Goal: Complete application form: Complete application form

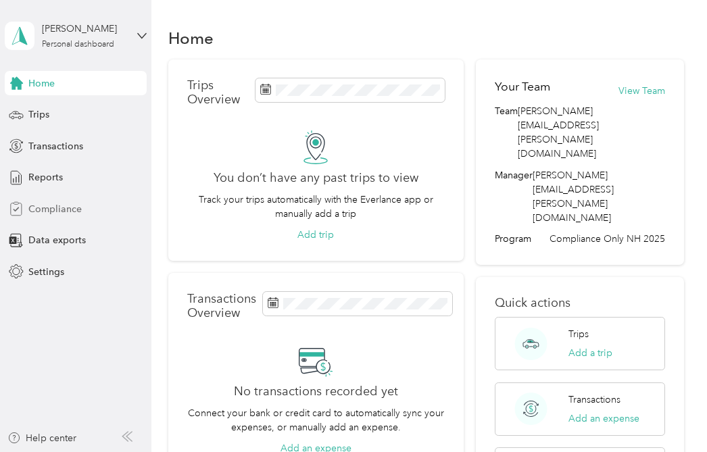
click at [91, 211] on div "Compliance" at bounding box center [76, 209] width 142 height 24
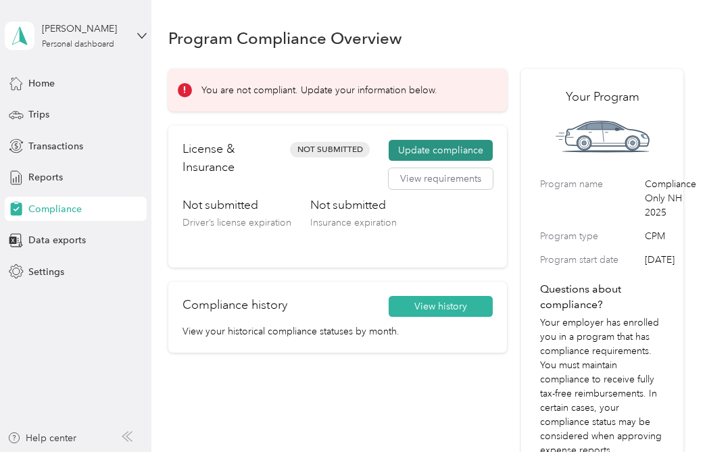
click at [454, 152] on button "Update compliance" at bounding box center [441, 151] width 104 height 22
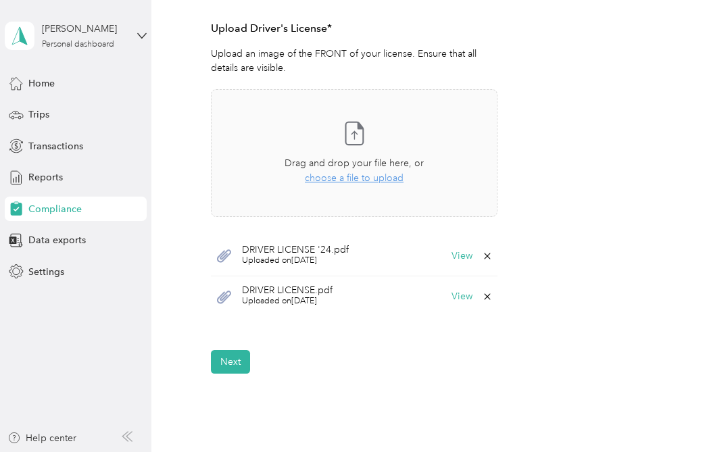
scroll to position [387, 0]
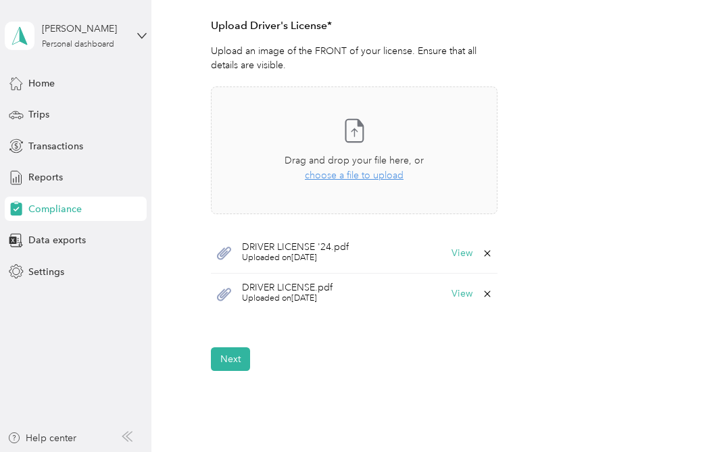
click at [493, 254] on icon at bounding box center [487, 253] width 11 height 11
click at [466, 263] on button "Yes" at bounding box center [458, 263] width 26 height 22
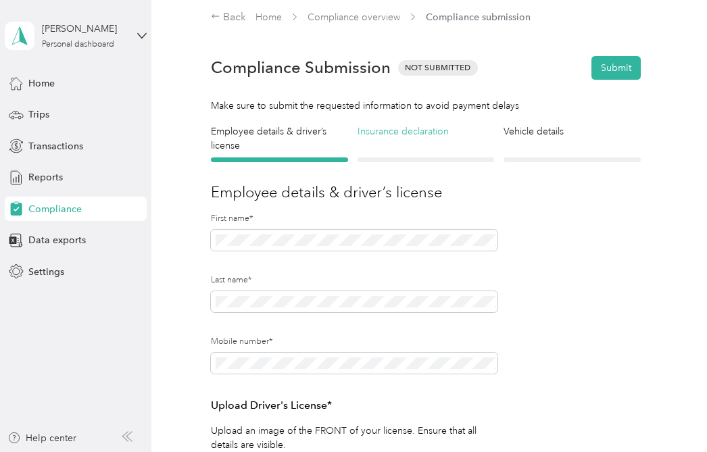
click at [412, 132] on h4 "Insurance declaration" at bounding box center [426, 131] width 137 height 14
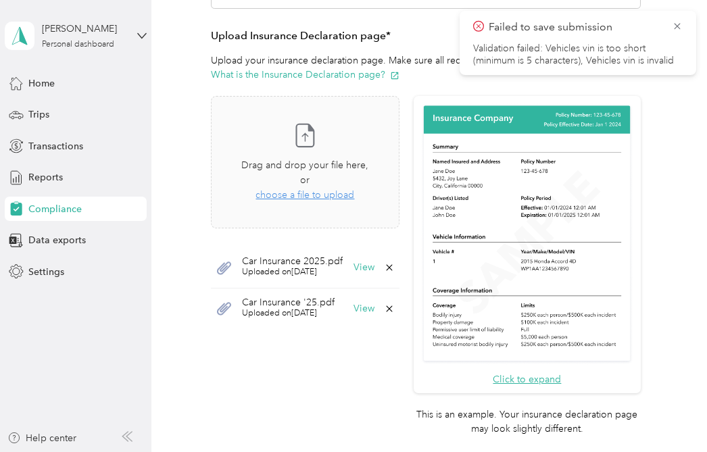
scroll to position [312, 0]
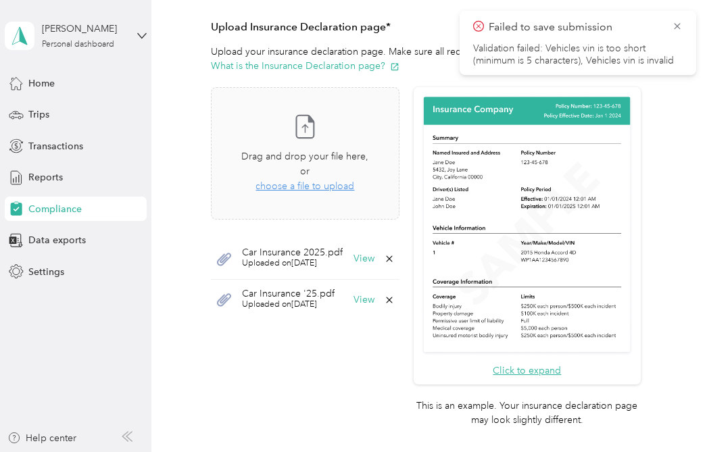
click at [395, 255] on icon at bounding box center [389, 258] width 11 height 11
click at [332, 270] on button "No" at bounding box center [328, 264] width 25 height 22
click at [395, 255] on icon at bounding box center [389, 258] width 11 height 11
click at [362, 259] on button "Yes" at bounding box center [361, 264] width 26 height 22
click at [391, 255] on icon at bounding box center [389, 258] width 11 height 11
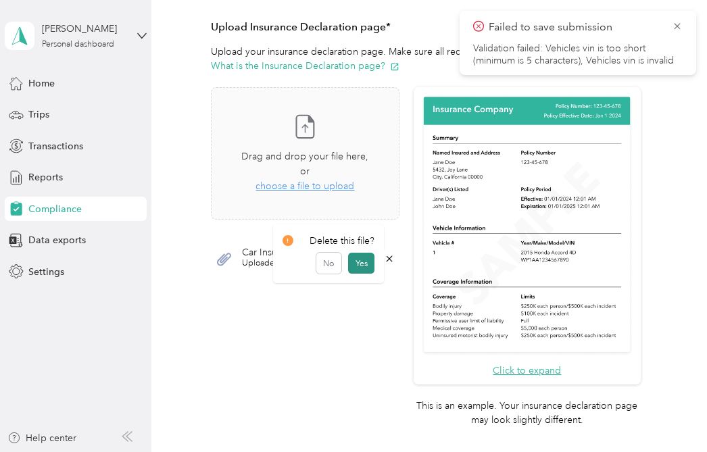
click at [357, 262] on button "Yes" at bounding box center [361, 264] width 26 height 22
click at [330, 180] on span "choose a file to upload" at bounding box center [304, 185] width 99 height 11
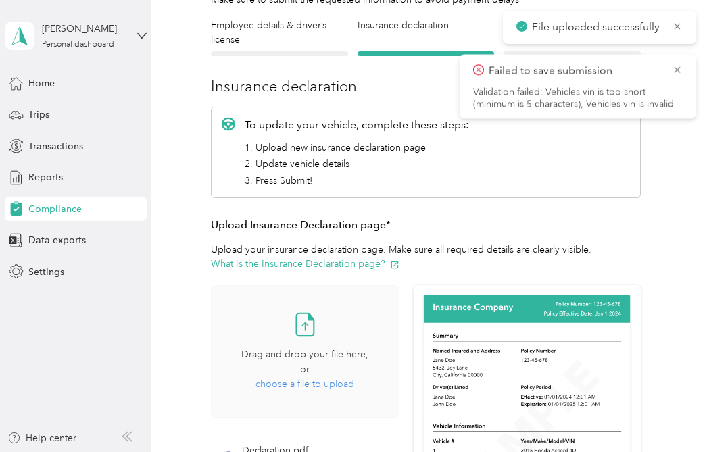
scroll to position [113, 0]
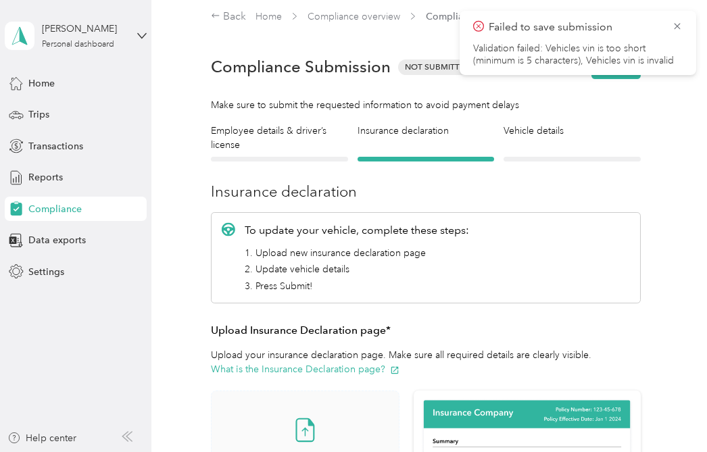
click at [566, 157] on div at bounding box center [572, 159] width 137 height 5
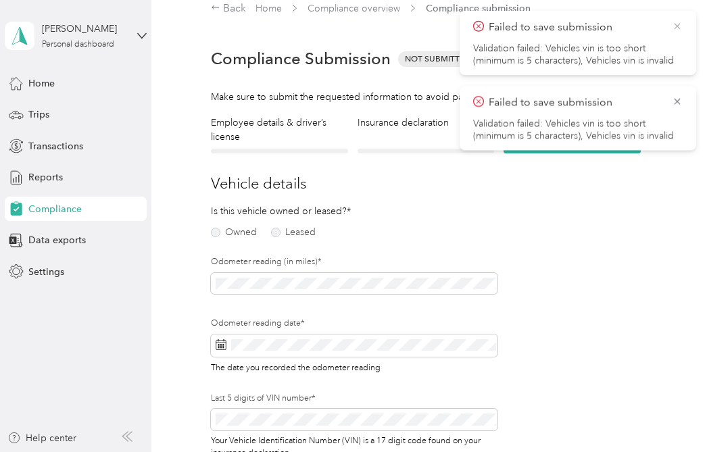
click at [681, 25] on icon at bounding box center [677, 26] width 11 height 12
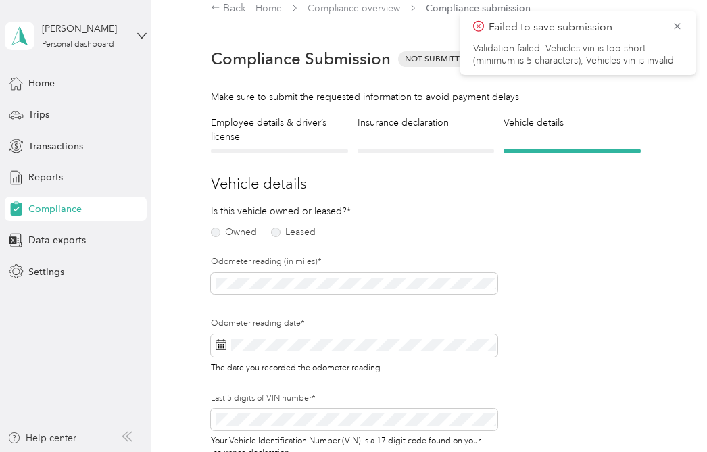
click at [681, 25] on icon at bounding box center [677, 26] width 11 height 12
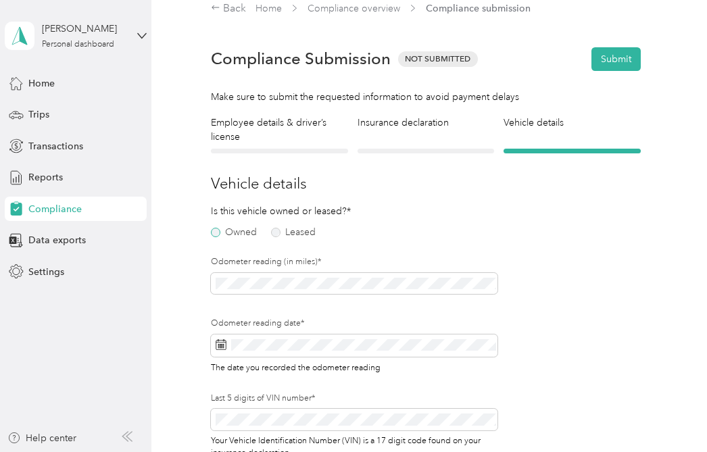
click at [216, 228] on label "Owned" at bounding box center [234, 232] width 46 height 9
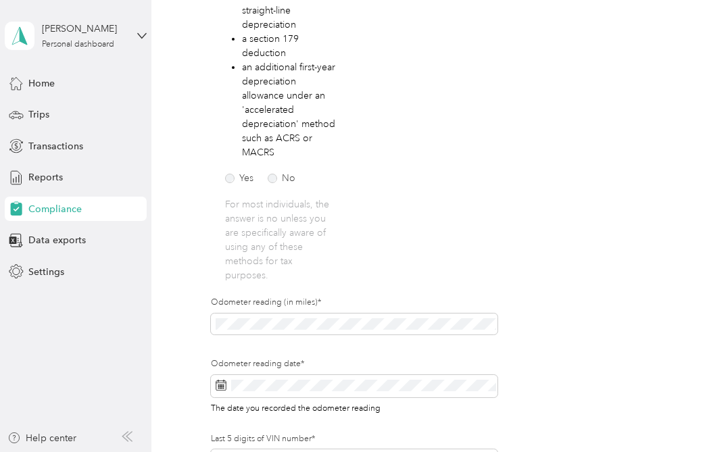
scroll to position [355, 0]
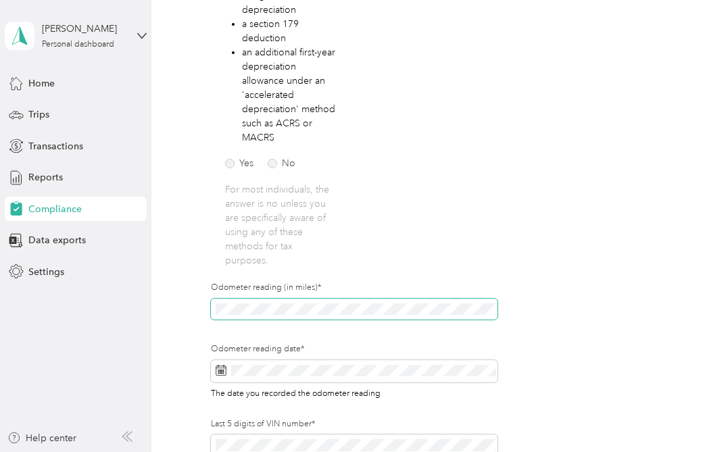
click at [333, 315] on span at bounding box center [354, 310] width 287 height 22
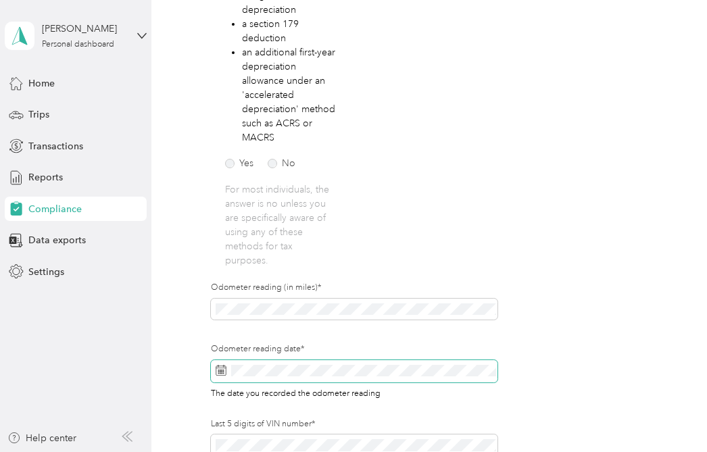
click at [278, 366] on div "Odometer reading date* The date you recorded the odometer reading" at bounding box center [354, 371] width 287 height 56
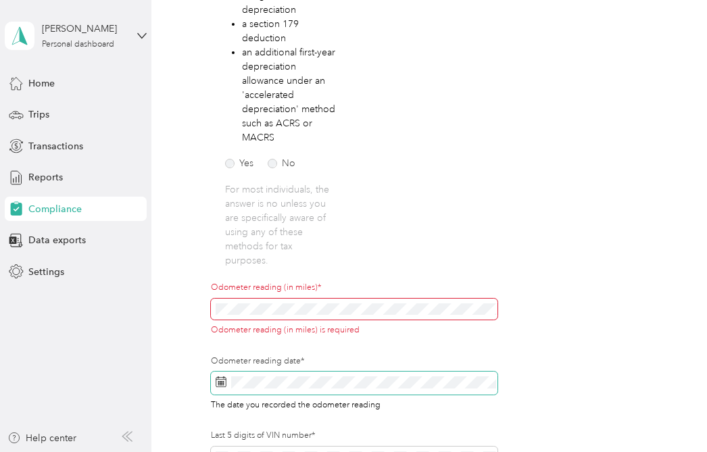
click at [237, 388] on span at bounding box center [354, 383] width 287 height 23
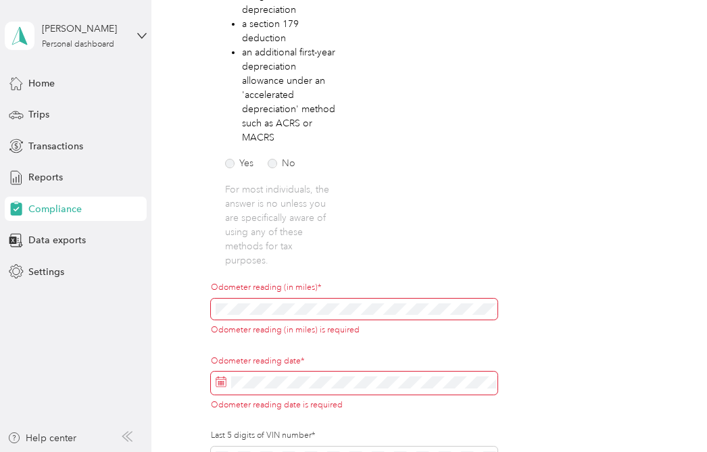
click at [222, 385] on icon at bounding box center [221, 381] width 11 height 11
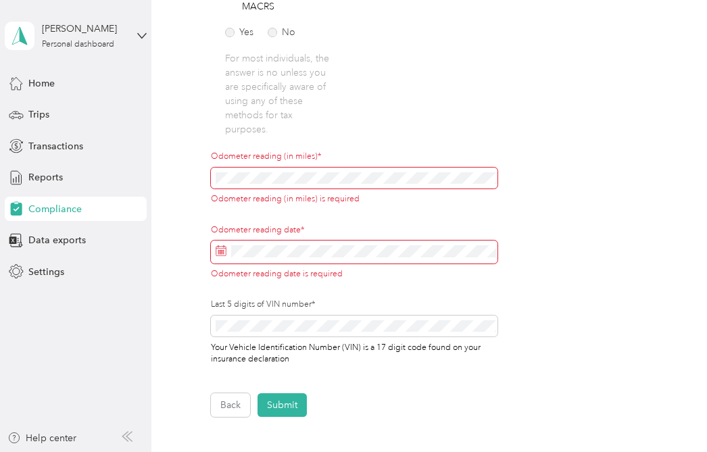
scroll to position [499, 0]
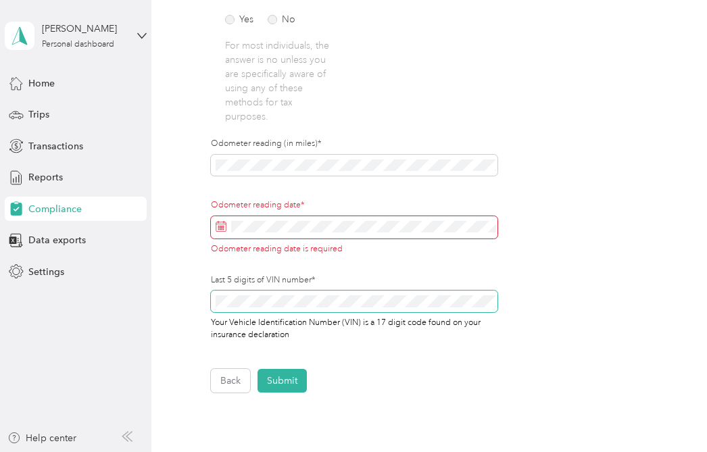
click at [337, 309] on span at bounding box center [354, 302] width 287 height 22
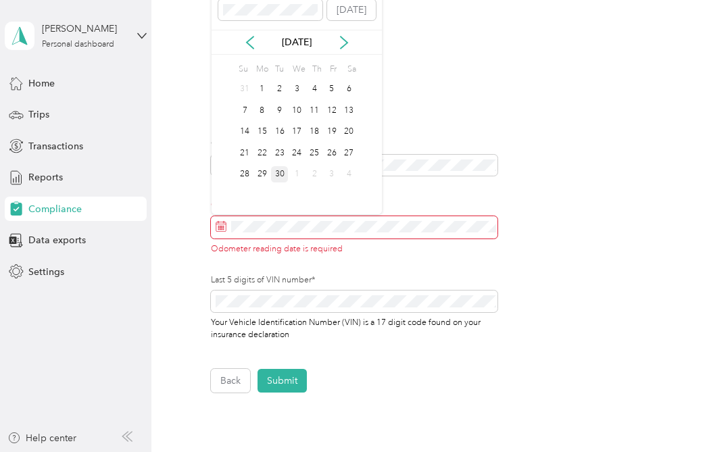
click at [283, 180] on div "30" at bounding box center [280, 174] width 18 height 17
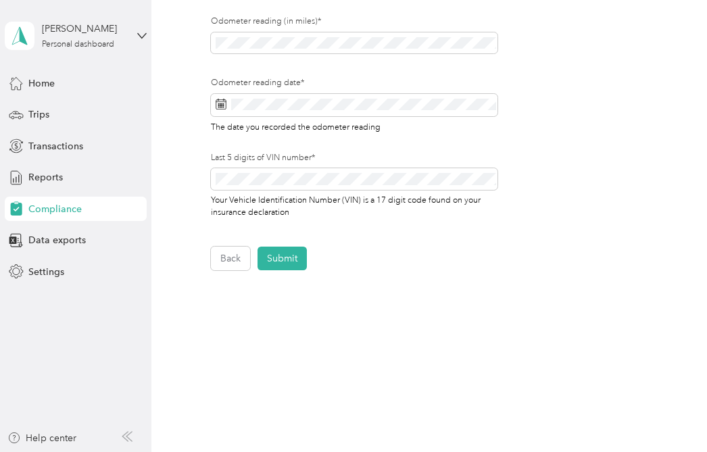
scroll to position [626, 0]
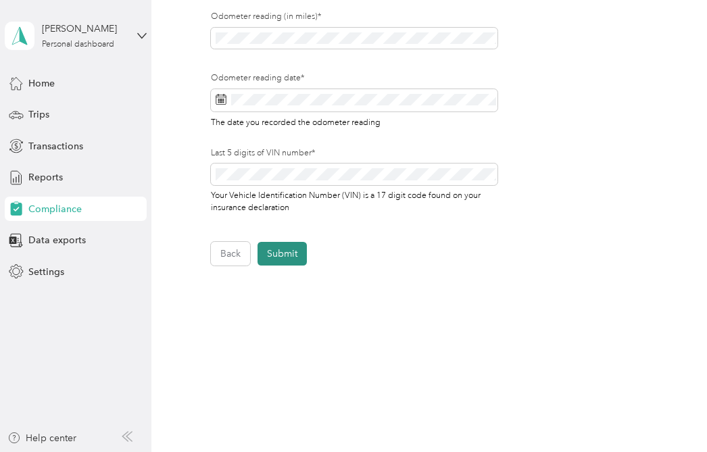
click at [285, 253] on button "Submit" at bounding box center [282, 254] width 49 height 24
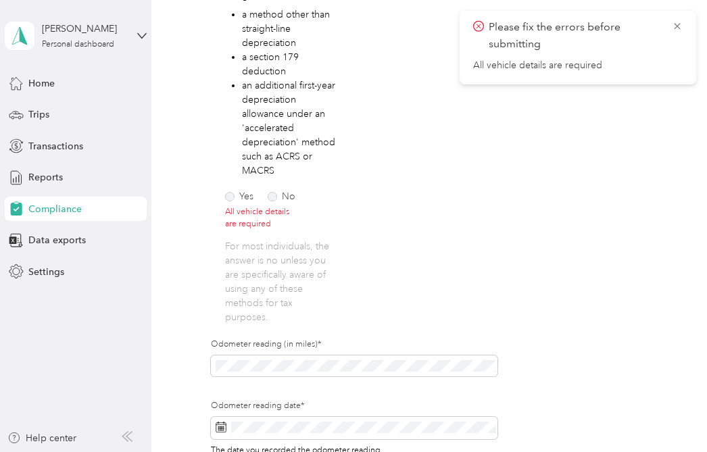
scroll to position [317, 0]
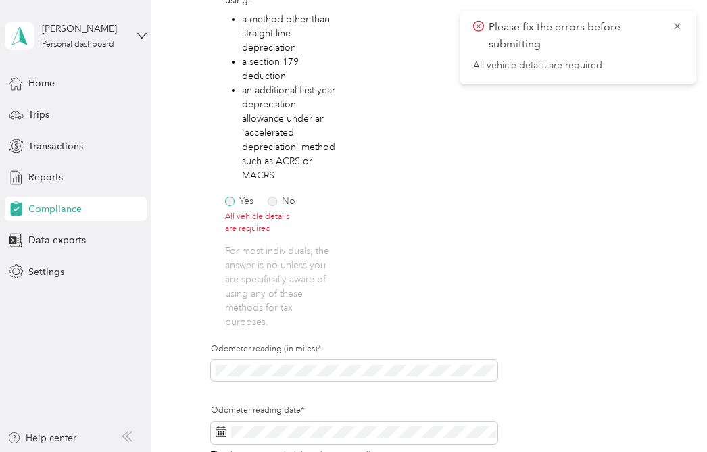
click at [235, 198] on label "Yes" at bounding box center [239, 201] width 28 height 9
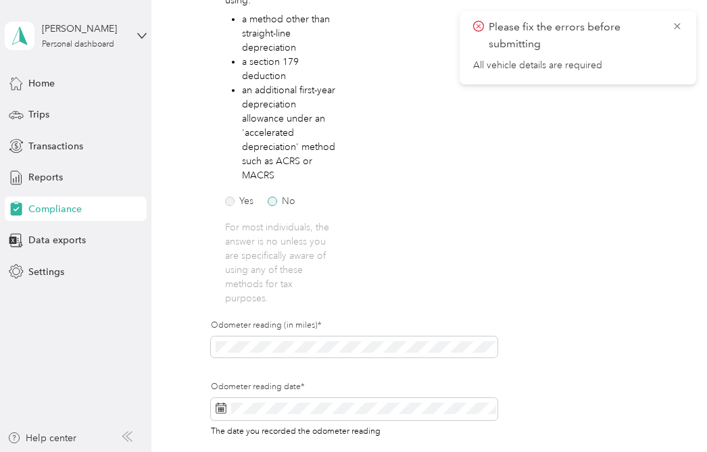
click at [280, 199] on label "No" at bounding box center [282, 201] width 28 height 9
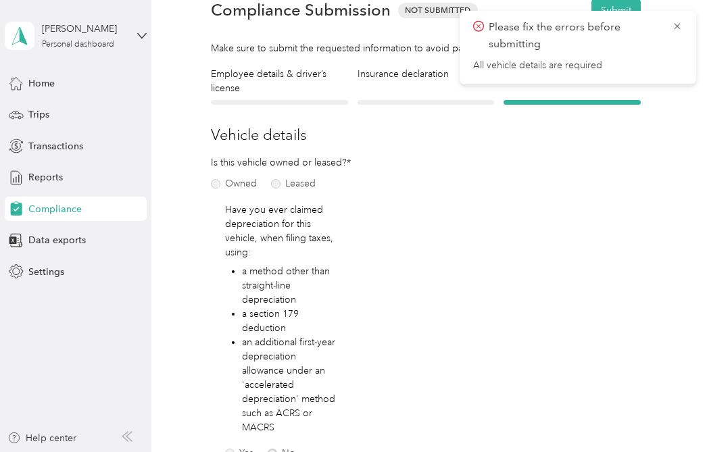
scroll to position [0, 0]
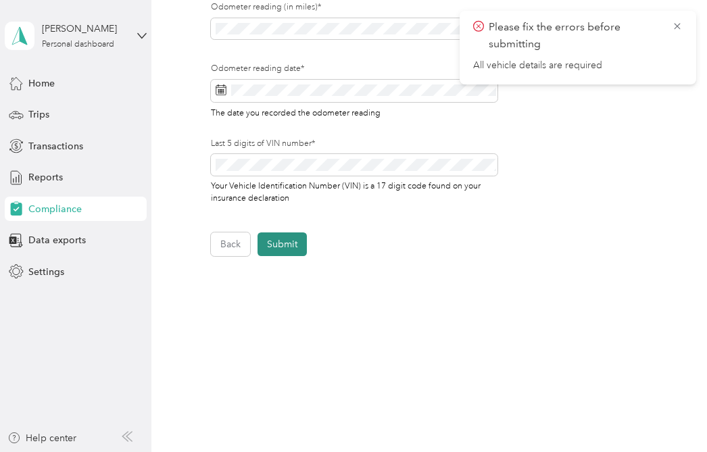
click at [295, 242] on button "Submit" at bounding box center [282, 245] width 49 height 24
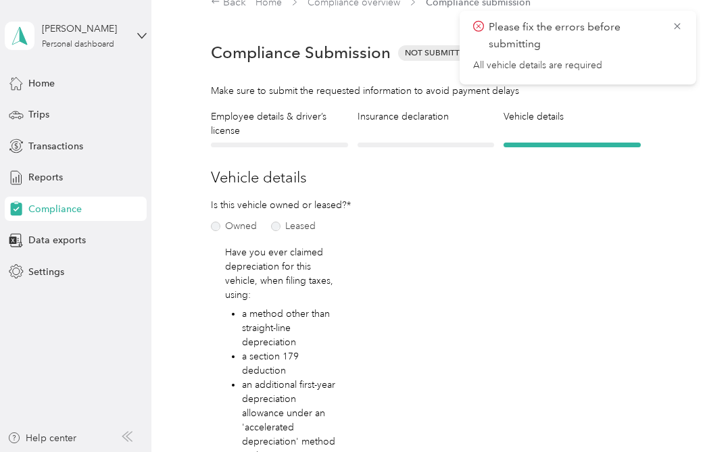
scroll to position [16, 0]
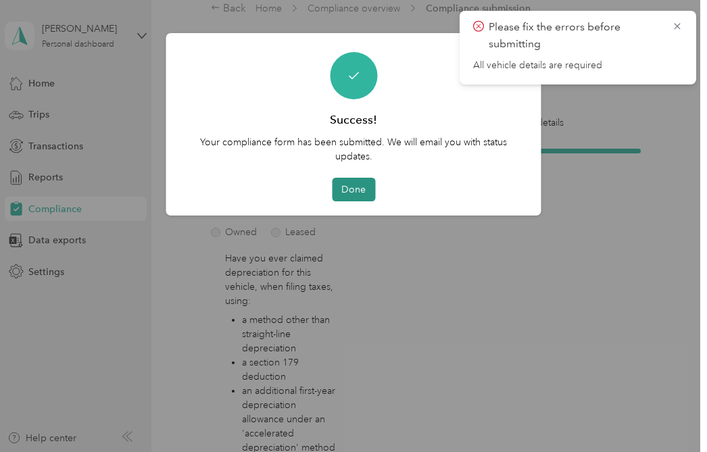
click at [353, 192] on button "Done" at bounding box center [353, 190] width 43 height 24
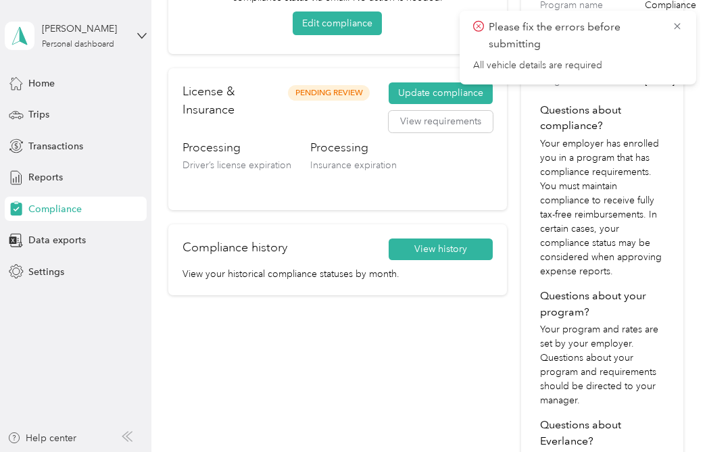
scroll to position [180, 0]
click at [455, 246] on button "View history" at bounding box center [441, 249] width 104 height 22
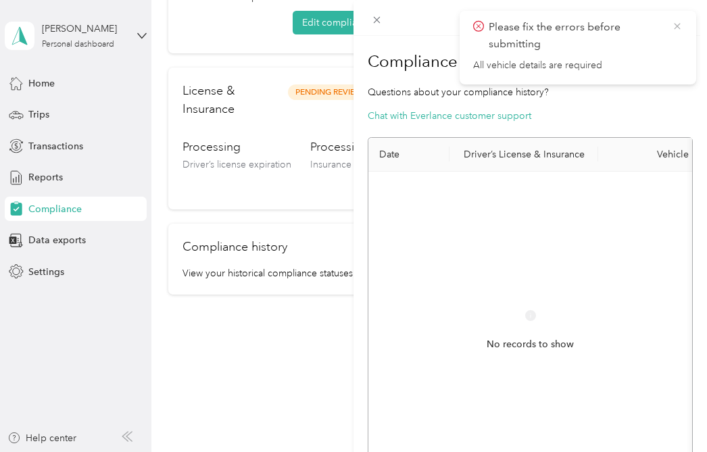
click at [679, 23] on icon at bounding box center [677, 26] width 11 height 12
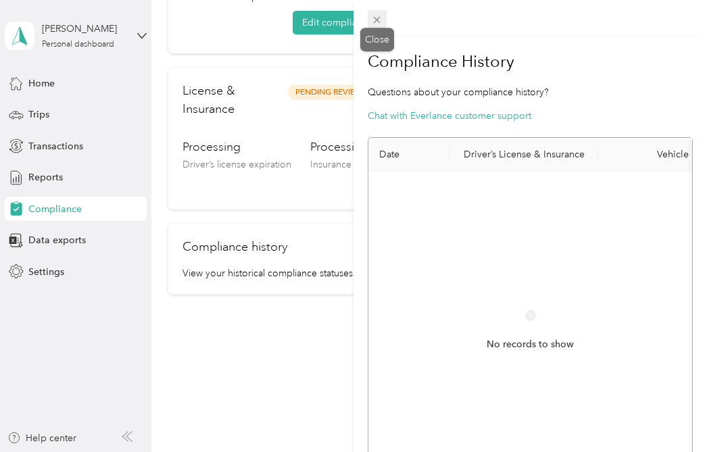
click at [377, 14] on icon at bounding box center [376, 19] width 11 height 11
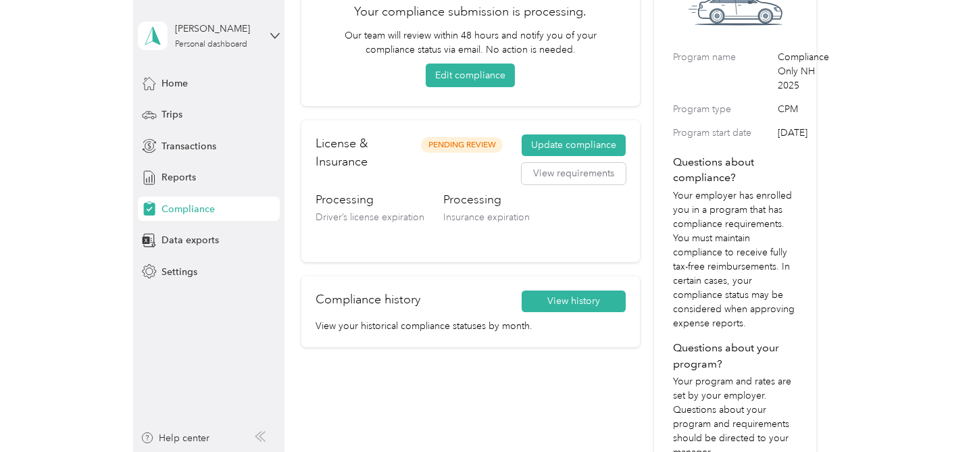
scroll to position [0, 0]
